Goal: Complete application form

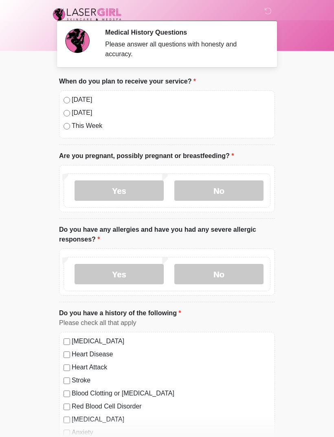
click at [219, 282] on label "No" at bounding box center [218, 274] width 89 height 20
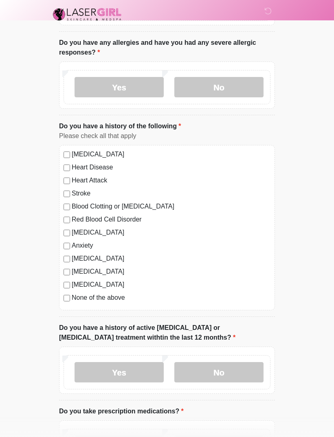
scroll to position [281, 0]
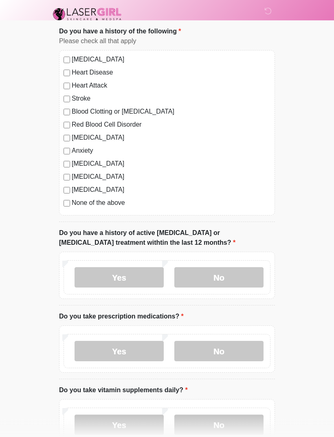
click at [236, 274] on label "No" at bounding box center [218, 278] width 89 height 20
click at [229, 341] on label "No" at bounding box center [218, 351] width 89 height 20
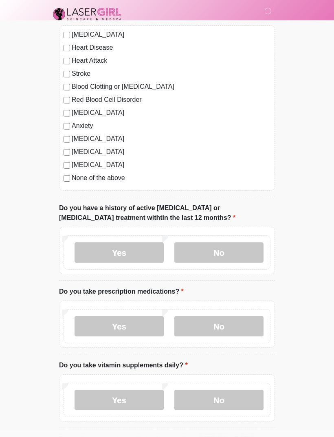
scroll to position [343, 0]
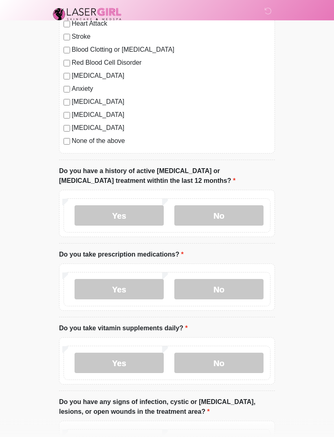
click at [137, 287] on label "Yes" at bounding box center [119, 289] width 89 height 20
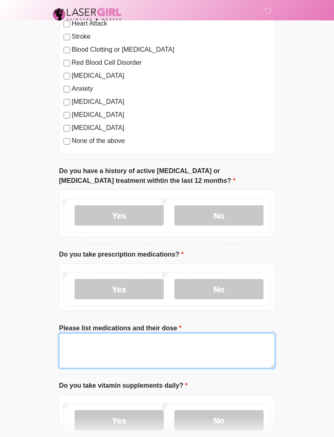
click at [217, 350] on textarea "Please list medications and their dose" at bounding box center [167, 350] width 216 height 35
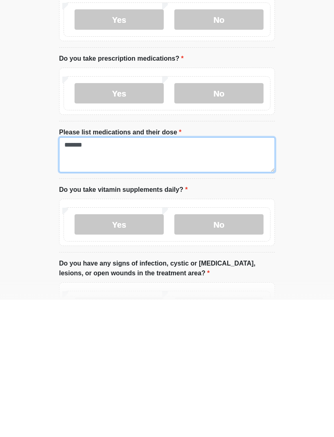
scroll to position [403, 0]
type textarea "*******"
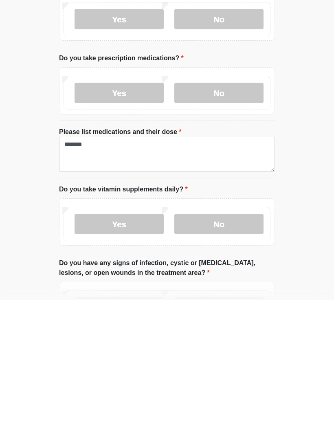
click at [130, 351] on label "Yes" at bounding box center [119, 361] width 89 height 20
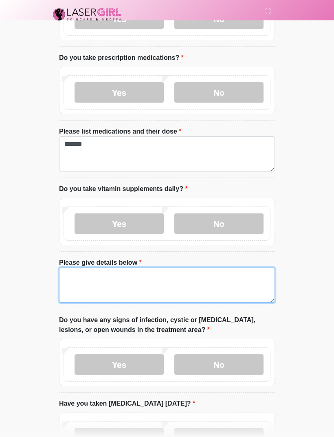
click at [159, 279] on textarea "Please give details below" at bounding box center [167, 285] width 216 height 35
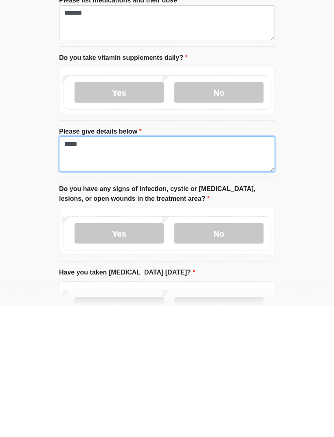
type textarea "*****"
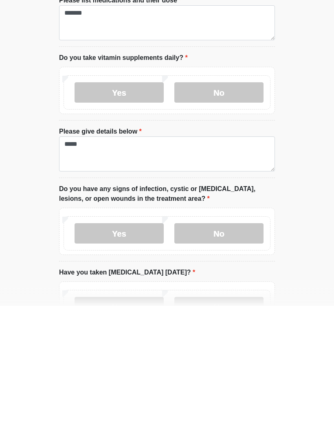
click at [227, 355] on label "No" at bounding box center [218, 365] width 89 height 20
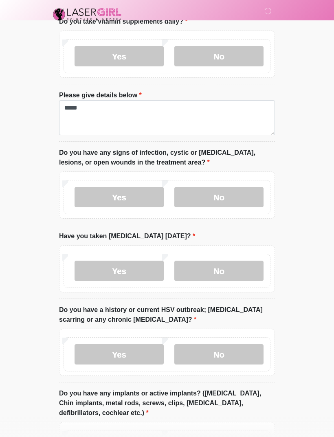
scroll to position [731, 0]
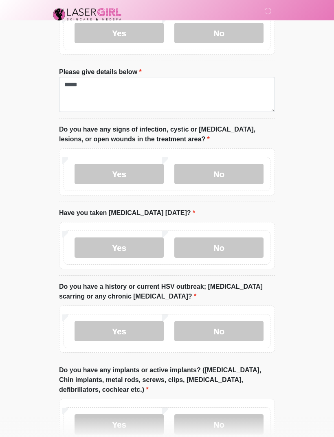
click at [236, 253] on label "No" at bounding box center [218, 247] width 89 height 20
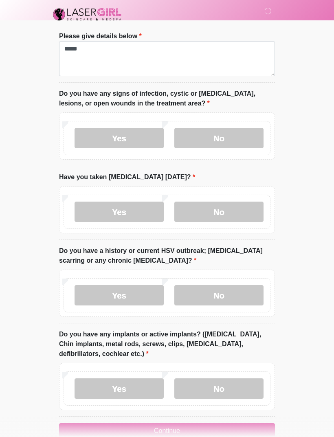
scroll to position [784, 0]
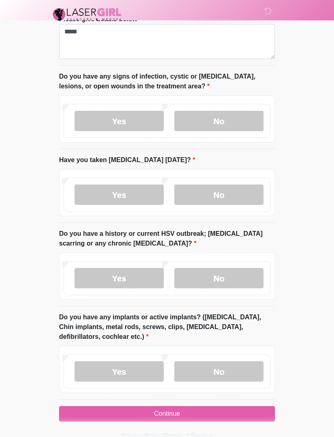
click at [237, 276] on label "No" at bounding box center [218, 278] width 89 height 20
click at [235, 364] on label "No" at bounding box center [218, 371] width 89 height 20
click at [220, 409] on button "Continue" at bounding box center [167, 413] width 216 height 15
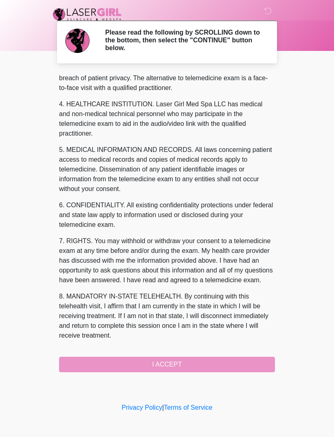
scroll to position [218, 0]
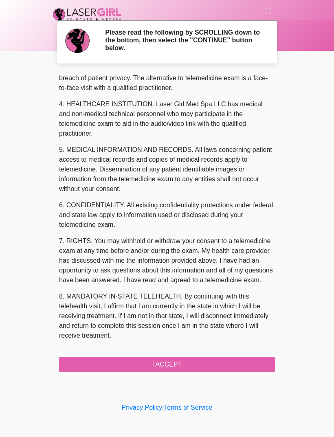
click at [141, 362] on button "I ACCEPT" at bounding box center [167, 364] width 216 height 15
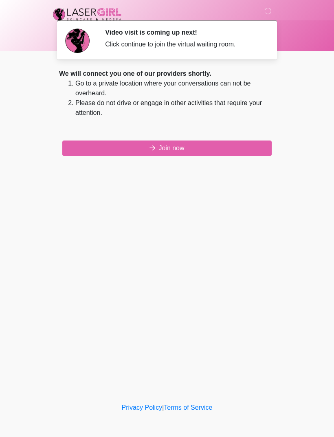
click at [143, 146] on button "Join now" at bounding box center [166, 148] width 209 height 15
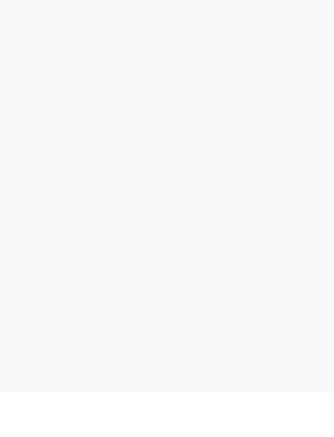
scroll to position [2, 0]
